Goal: Find specific page/section: Find specific page/section

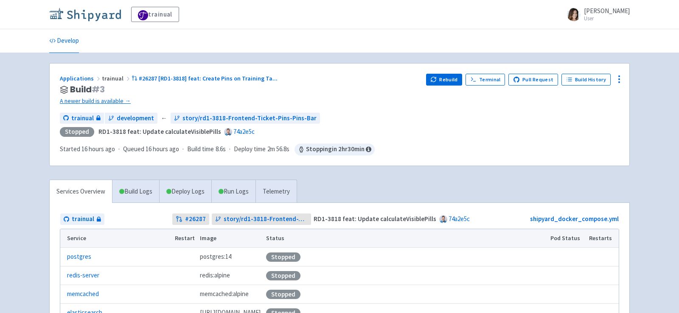
click at [95, 12] on img at bounding box center [85, 15] width 72 height 14
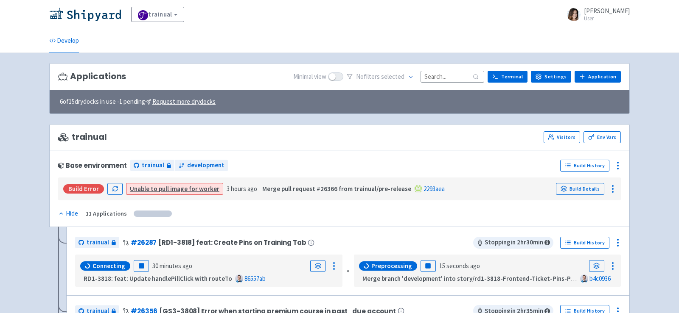
click at [442, 71] on input at bounding box center [452, 76] width 64 height 11
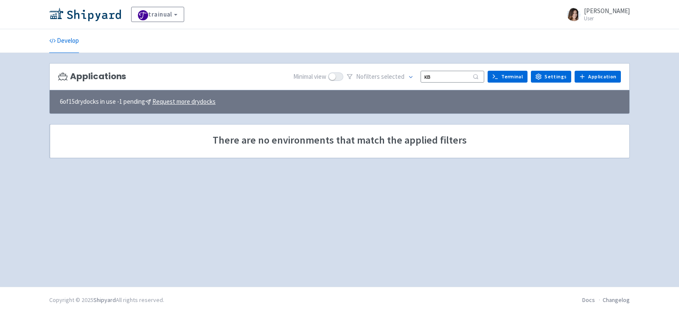
type input "к"
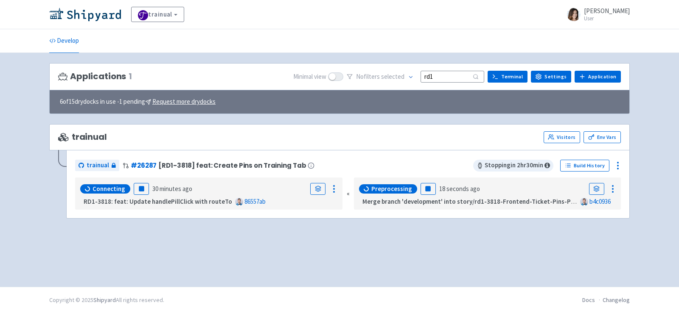
type input "rd1"
